Goal: Task Accomplishment & Management: Manage account settings

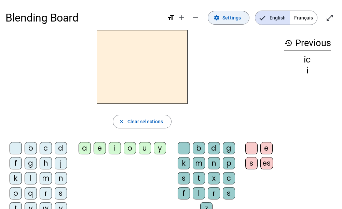
click at [235, 21] on span "Settings" at bounding box center [231, 18] width 18 height 8
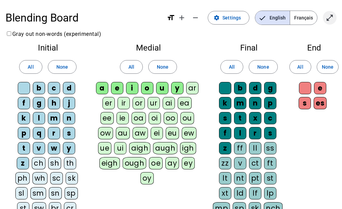
click at [330, 14] on mat-icon "open_in_full" at bounding box center [329, 18] width 8 height 8
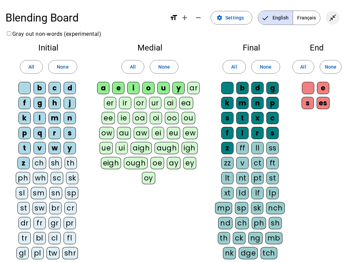
click at [333, 21] on mat-icon "close_fullscreen" at bounding box center [332, 18] width 8 height 8
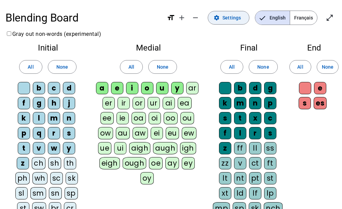
click at [225, 22] on span at bounding box center [228, 18] width 41 height 16
click at [282, 18] on span "English" at bounding box center [272, 18] width 34 height 14
click at [302, 18] on span "Français" at bounding box center [303, 18] width 27 height 14
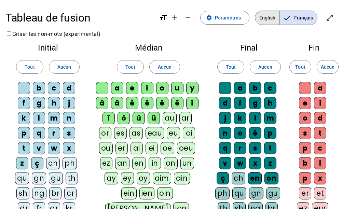
click at [264, 15] on span "English" at bounding box center [267, 18] width 24 height 14
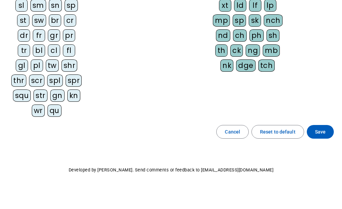
scroll to position [189, 0]
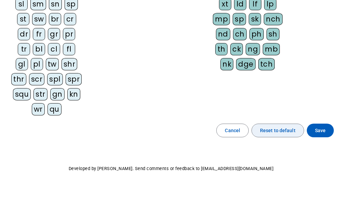
click at [277, 128] on span "Reset to default" at bounding box center [278, 130] width 36 height 8
click at [328, 129] on span at bounding box center [320, 130] width 27 height 16
